Goal: Task Accomplishment & Management: Manage account settings

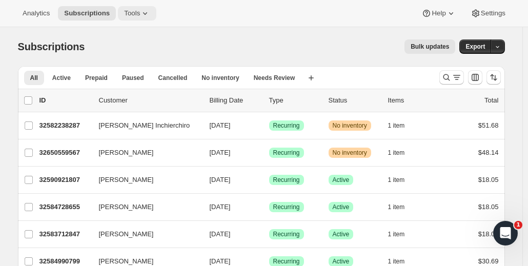
click at [128, 15] on span "Tools" at bounding box center [132, 13] width 16 height 8
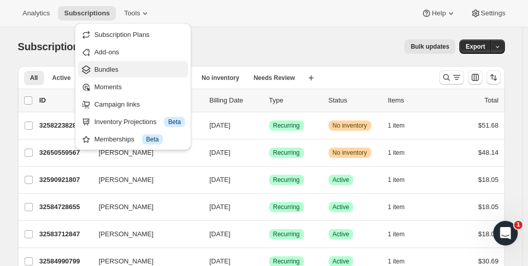
click at [118, 70] on span "Bundles" at bounding box center [139, 70] width 91 height 10
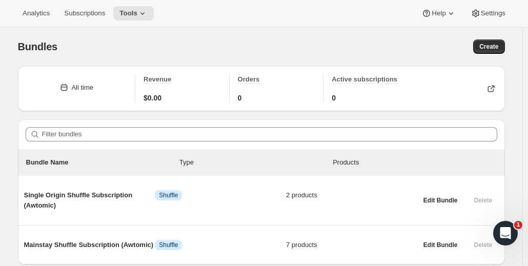
scroll to position [37, 0]
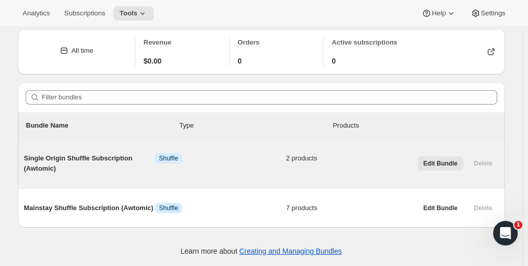
click at [442, 162] on span "Edit Bundle" at bounding box center [440, 163] width 34 height 8
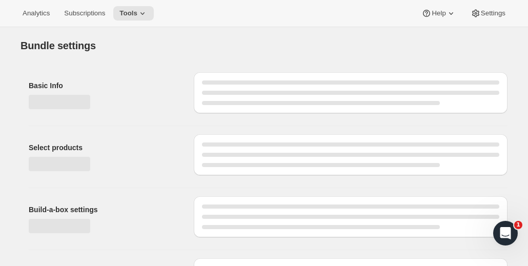
type input "Single Origin Shuffle Subscription (Awtomic)"
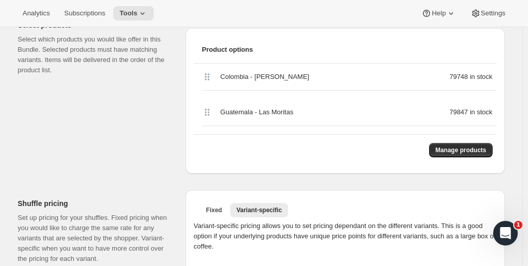
scroll to position [261, 0]
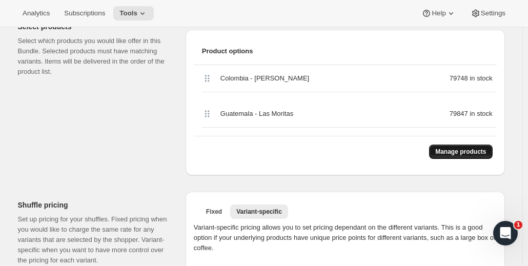
click at [471, 150] on span "Manage products" at bounding box center [460, 152] width 51 height 8
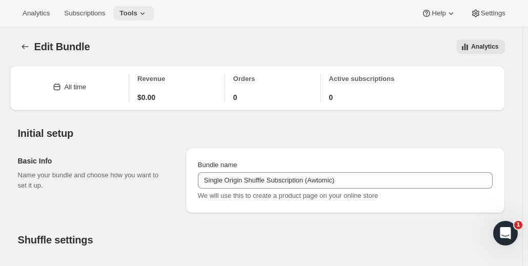
click at [145, 13] on button "Tools" at bounding box center [133, 13] width 40 height 14
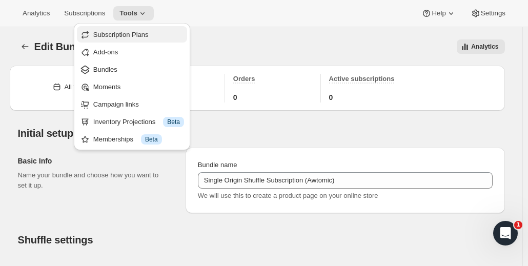
click at [124, 36] on span "Subscription Plans" at bounding box center [120, 35] width 55 height 8
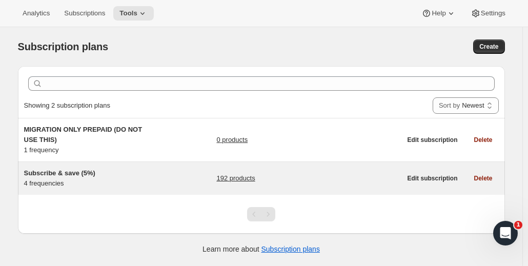
click at [239, 180] on link "192 products" at bounding box center [235, 178] width 38 height 10
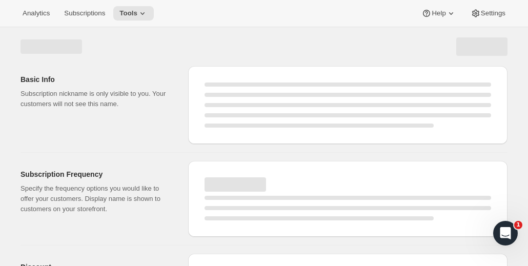
select select "WEEK"
select select "MONTH"
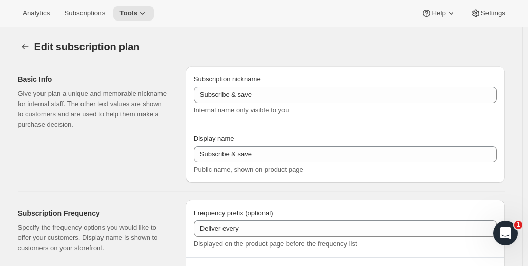
type input "Subscribe & save (5%)"
type input "Subscribe & Save"
type input "1"
type input "1 week"
type input "2"
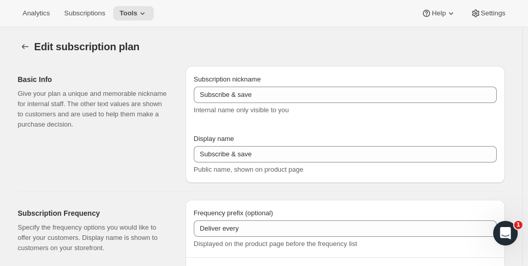
select select "WEEK"
type input "2 weeks"
type input "5"
select select "WEEK"
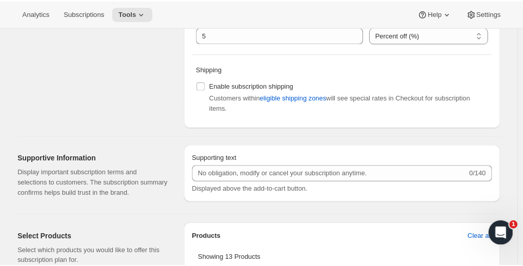
scroll to position [412, 0]
